Goal: Find contact information: Find contact information

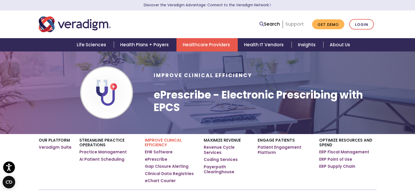
click at [292, 25] on link "Support" at bounding box center [294, 24] width 18 height 6
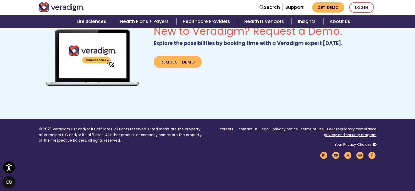
scroll to position [349, 0]
